Goal: Information Seeking & Learning: Learn about a topic

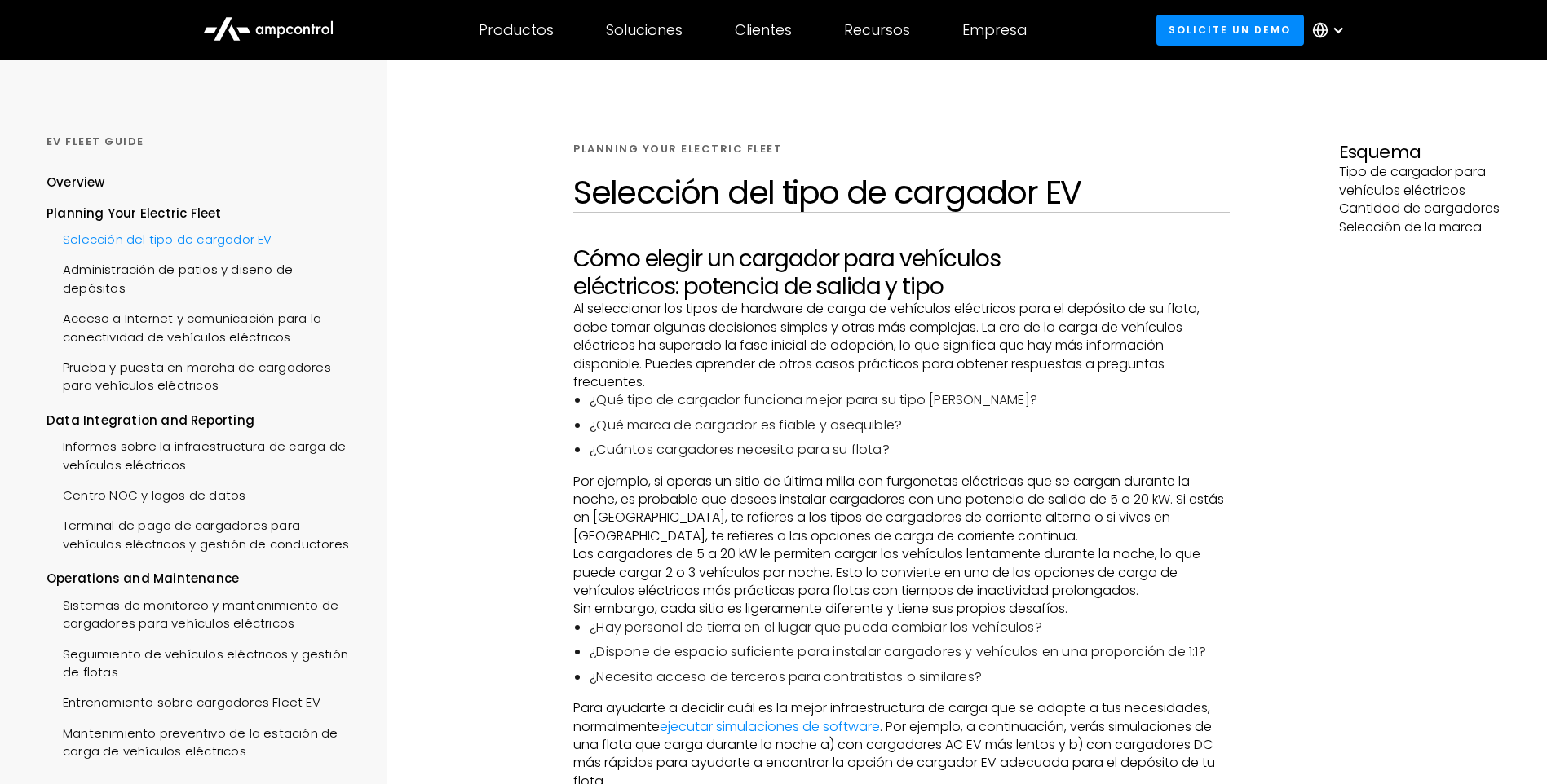
click at [231, 243] on div "Selección del tipo de cargador EV" at bounding box center [159, 237] width 226 height 30
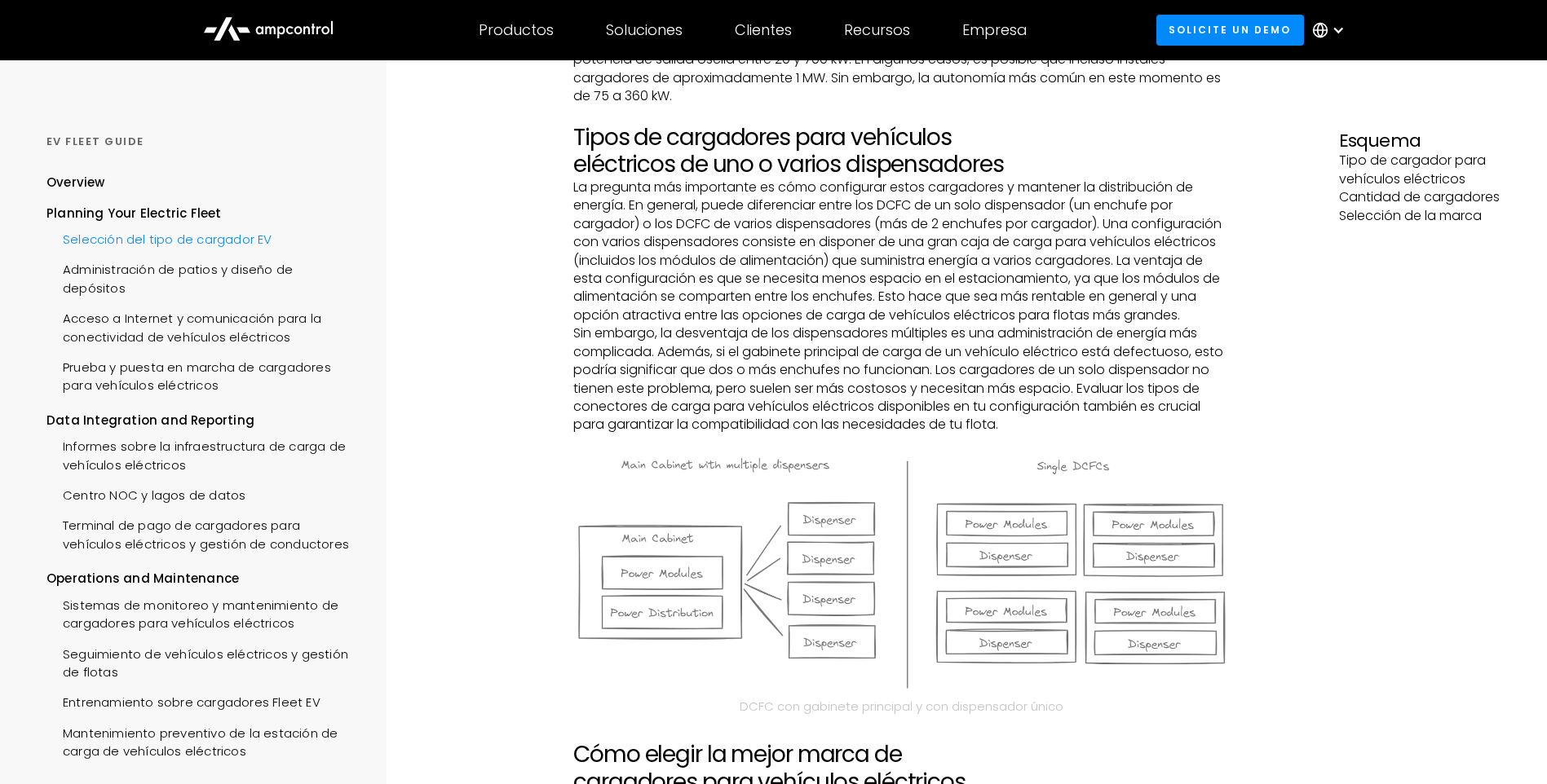
scroll to position [1549, 0]
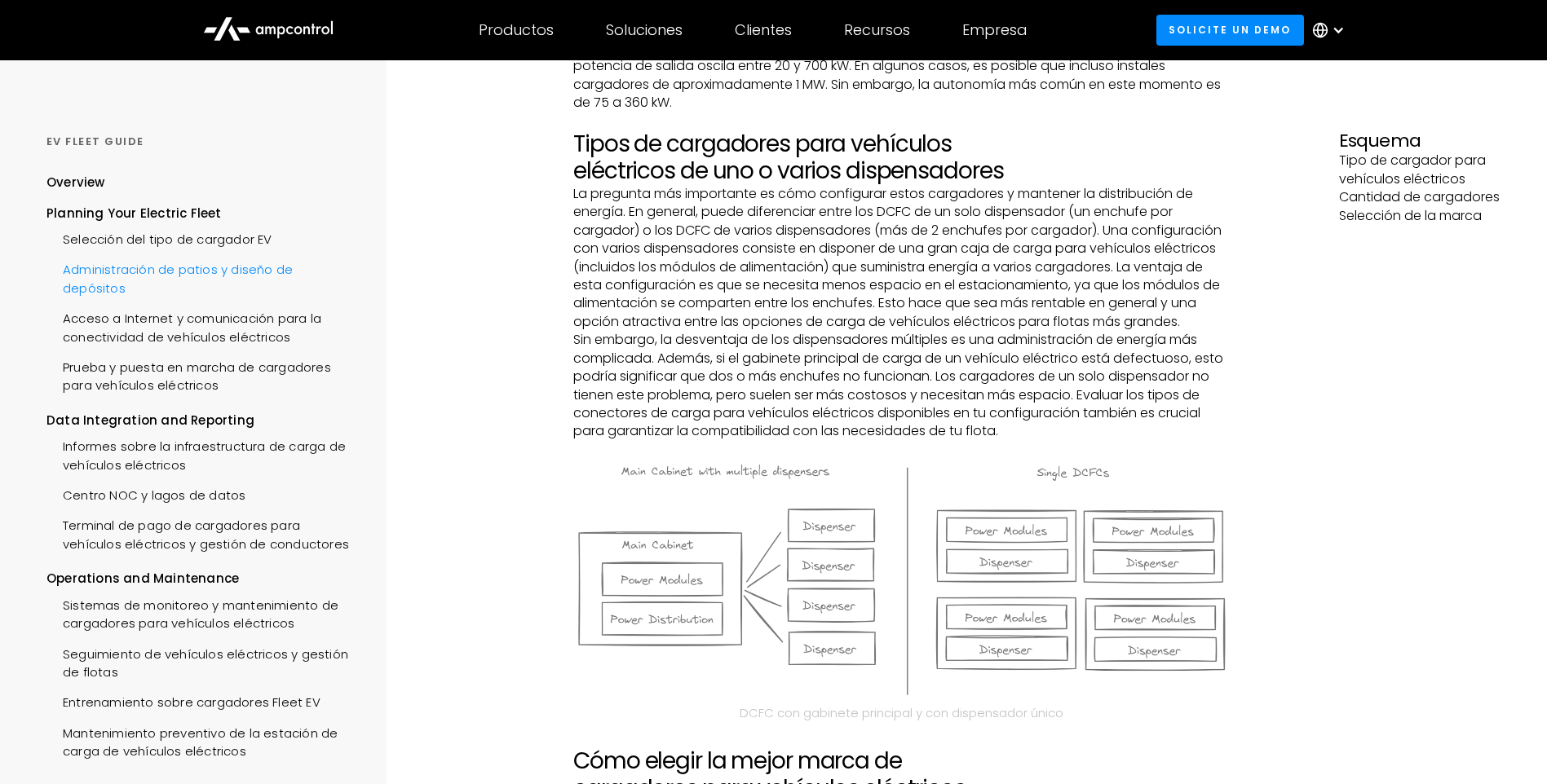
click at [132, 277] on div "Administración de patios y diseño de depósitos" at bounding box center [201, 277] width 309 height 49
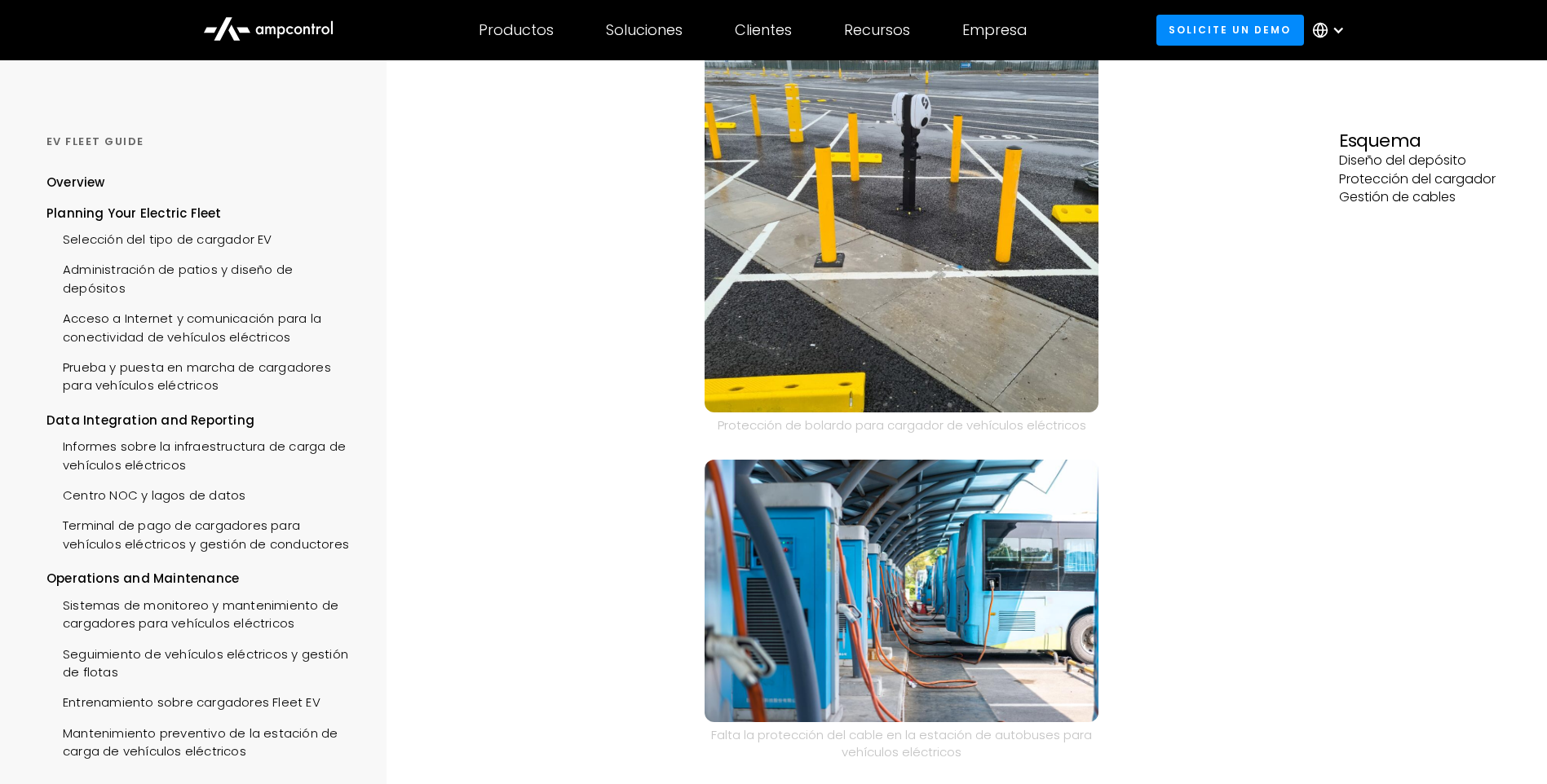
scroll to position [652, 0]
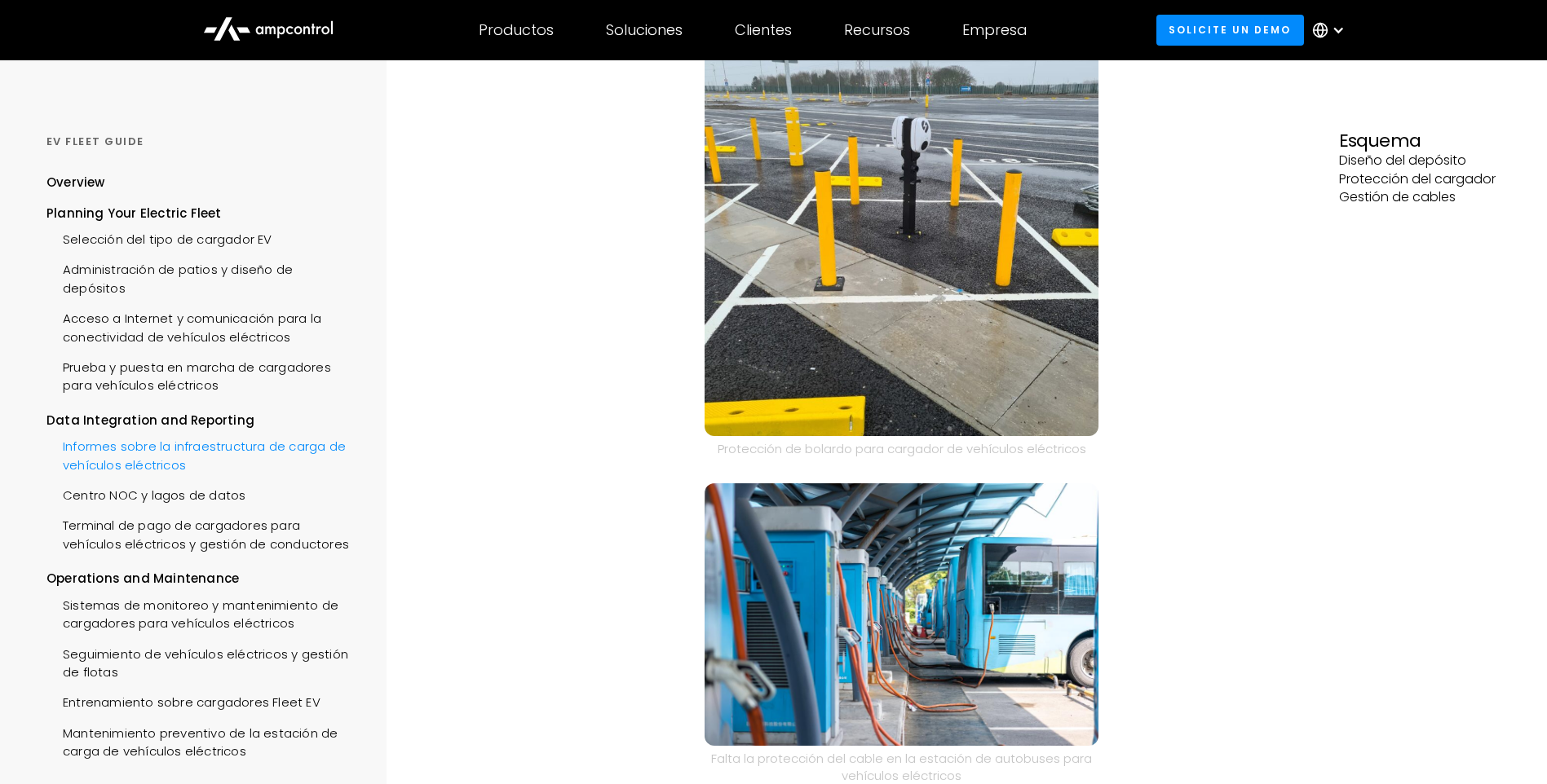
click at [163, 466] on div "Informes sobre la infraestructura de carga de vehículos eléctricos" at bounding box center [201, 455] width 309 height 49
